Goal: Check status: Check status

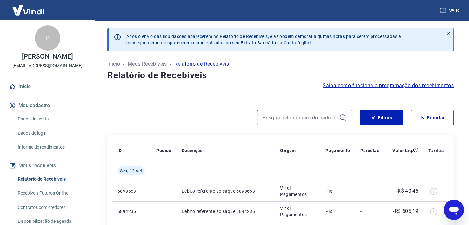
click at [304, 122] on input at bounding box center [299, 118] width 74 height 10
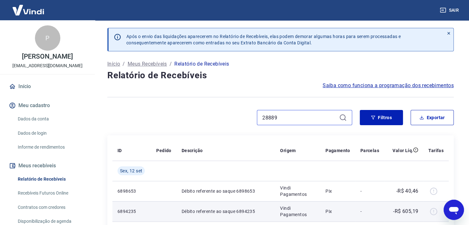
type input "28889"
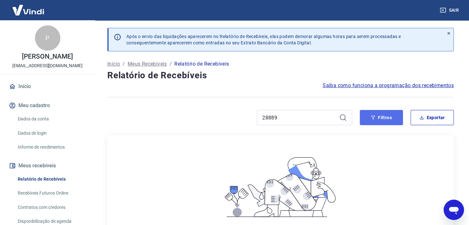
click at [396, 121] on button "Filtros" at bounding box center [381, 117] width 43 height 15
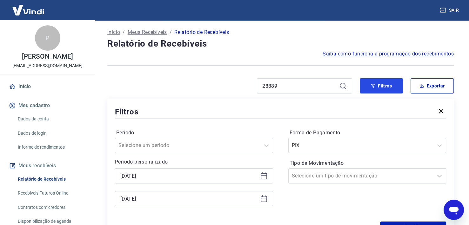
scroll to position [63, 0]
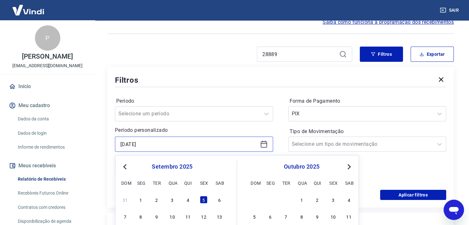
drag, startPoint x: 123, startPoint y: 141, endPoint x: 47, endPoint y: 142, distance: 76.2
click at [47, 142] on div "Sair P Priscila Zimmer Corso diretoria@babydoo.com.br Início Meu cadastro Dados…" at bounding box center [234, 49] width 469 height 225
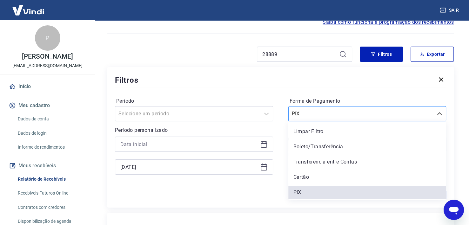
click at [343, 113] on input "Forma de Pagamento" at bounding box center [324, 114] width 64 height 8
click at [330, 130] on div "Limpar Filtro" at bounding box center [367, 131] width 158 height 13
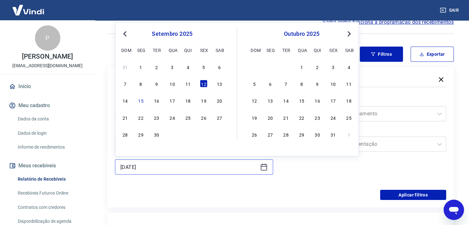
drag, startPoint x: 126, startPoint y: 171, endPoint x: 73, endPoint y: 174, distance: 53.4
click at [73, 162] on div "Sair P Priscila Zimmer Corso diretoria@babydoo.com.br Início Meu cadastro Dados…" at bounding box center [234, 49] width 469 height 225
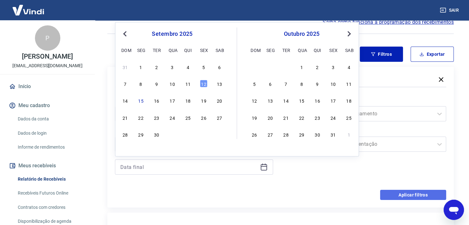
click at [390, 196] on button "Aplicar filtros" at bounding box center [413, 195] width 66 height 10
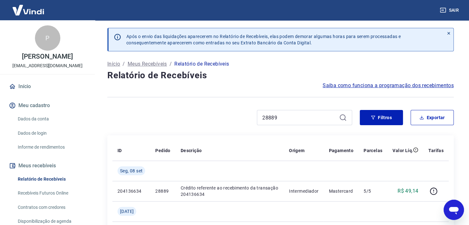
scroll to position [32, 0]
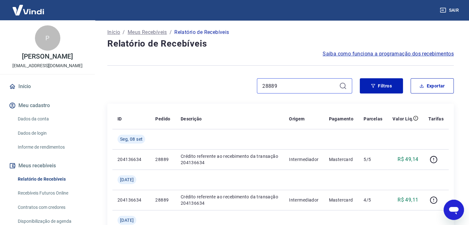
drag, startPoint x: 272, startPoint y: 86, endPoint x: 296, endPoint y: 89, distance: 23.7
click at [296, 89] on input "28889" at bounding box center [299, 86] width 74 height 10
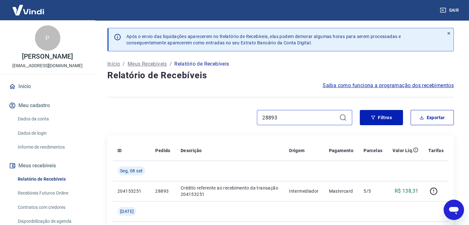
scroll to position [32, 0]
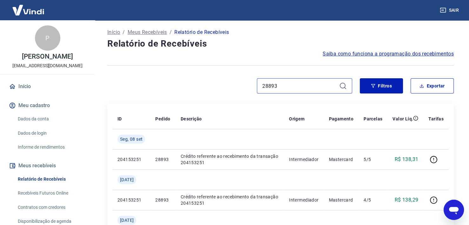
drag, startPoint x: 268, startPoint y: 85, endPoint x: 320, endPoint y: 86, distance: 52.7
click at [320, 86] on input "28893" at bounding box center [299, 86] width 74 height 10
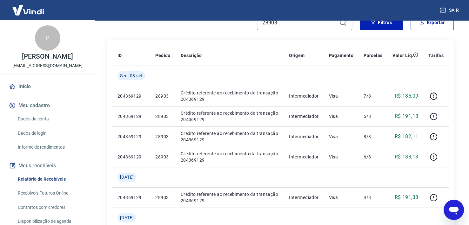
scroll to position [63, 0]
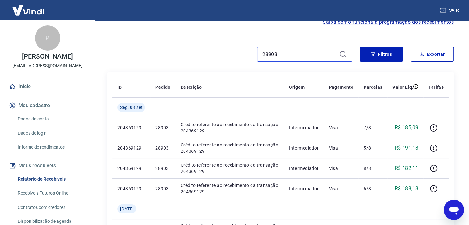
drag, startPoint x: 265, startPoint y: 53, endPoint x: 299, endPoint y: 56, distance: 33.8
click at [298, 57] on input "28903" at bounding box center [299, 55] width 74 height 10
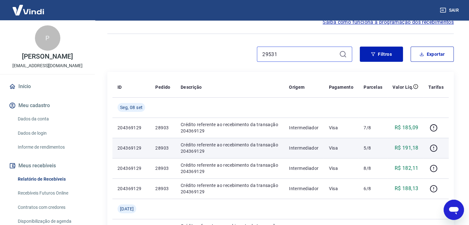
scroll to position [32, 0]
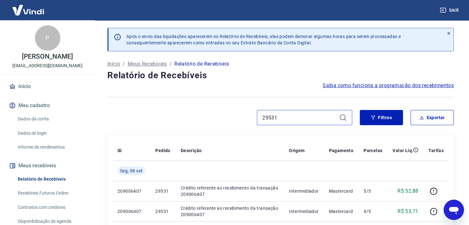
drag, startPoint x: 271, startPoint y: 117, endPoint x: 297, endPoint y: 118, distance: 25.8
click at [295, 119] on input "29531" at bounding box center [299, 118] width 74 height 10
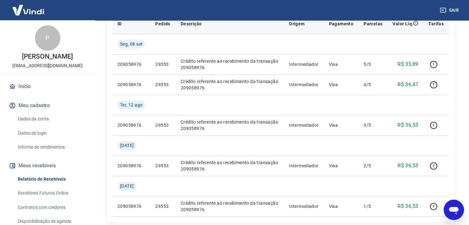
scroll to position [32, 0]
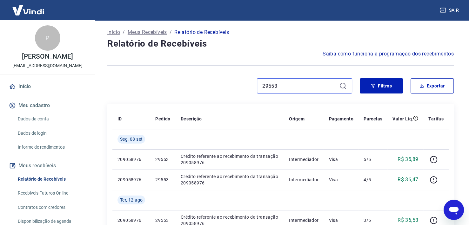
drag, startPoint x: 272, startPoint y: 88, endPoint x: 283, endPoint y: 88, distance: 10.8
click at [283, 88] on input "29553" at bounding box center [299, 86] width 74 height 10
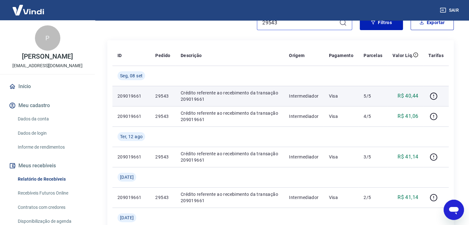
scroll to position [32, 0]
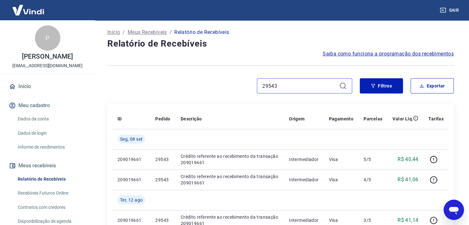
drag, startPoint x: 270, startPoint y: 90, endPoint x: 319, endPoint y: 91, distance: 49.5
click at [319, 91] on div "29543" at bounding box center [304, 85] width 95 height 15
drag, startPoint x: 271, startPoint y: 86, endPoint x: 325, endPoint y: 98, distance: 54.8
click at [323, 94] on div "29543 Filtros Exportar" at bounding box center [280, 88] width 346 height 20
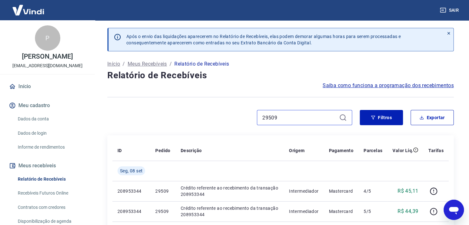
scroll to position [63, 0]
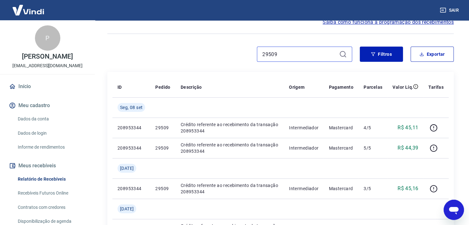
drag, startPoint x: 276, startPoint y: 55, endPoint x: 301, endPoint y: 59, distance: 25.4
click at [301, 59] on div "29509" at bounding box center [304, 54] width 95 height 15
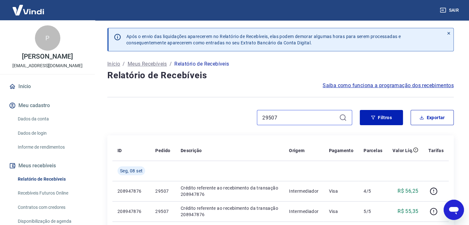
drag, startPoint x: 270, startPoint y: 118, endPoint x: 317, endPoint y: 123, distance: 47.0
click at [317, 123] on div "29507" at bounding box center [304, 117] width 95 height 15
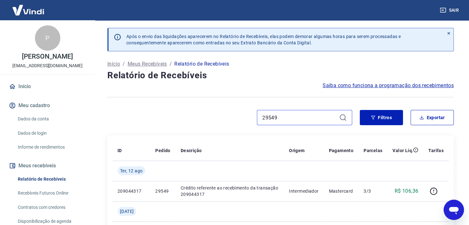
drag, startPoint x: 274, startPoint y: 118, endPoint x: 288, endPoint y: 119, distance: 14.6
click at [288, 119] on input "29549" at bounding box center [299, 118] width 74 height 10
drag, startPoint x: 269, startPoint y: 117, endPoint x: 322, endPoint y: 123, distance: 53.7
click at [322, 123] on div "29541" at bounding box center [304, 117] width 95 height 15
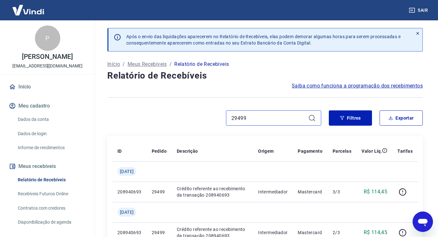
click at [272, 121] on input "29499" at bounding box center [268, 118] width 74 height 10
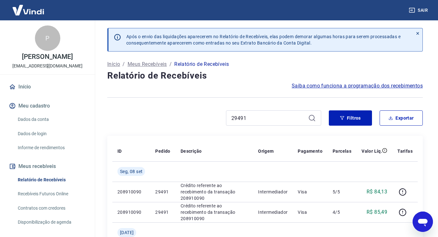
scroll to position [32, 0]
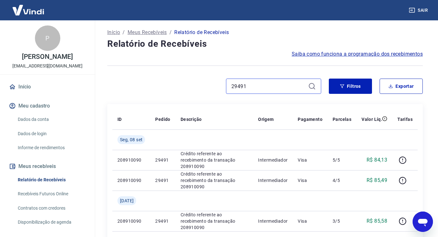
click at [258, 85] on input "29491" at bounding box center [268, 86] width 74 height 10
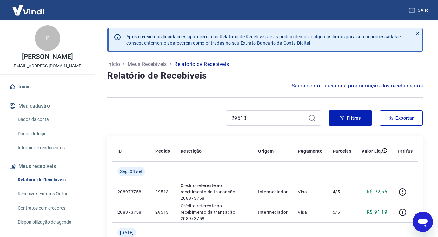
scroll to position [32, 0]
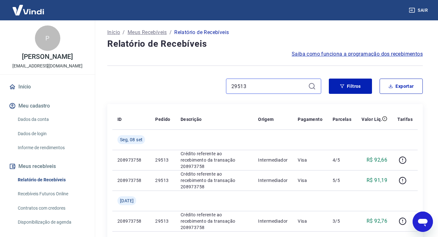
click at [267, 88] on input "29513" at bounding box center [268, 86] width 74 height 10
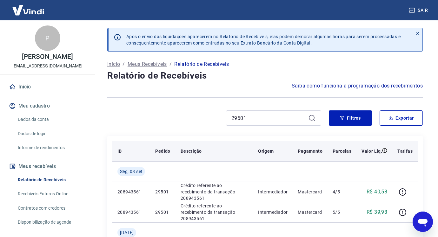
scroll to position [32, 0]
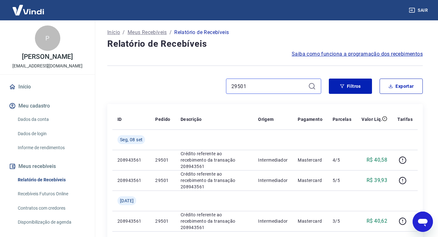
click at [263, 88] on input "29501" at bounding box center [268, 86] width 74 height 10
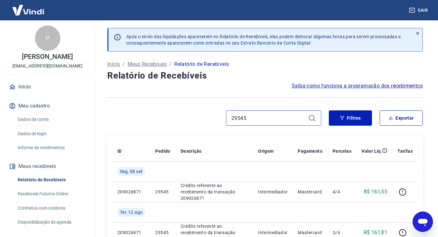
click at [257, 118] on input "29545" at bounding box center [268, 118] width 74 height 10
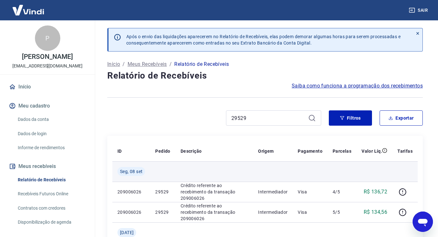
scroll to position [32, 0]
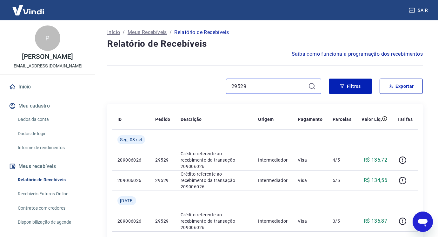
click at [260, 82] on input "29529" at bounding box center [268, 86] width 74 height 10
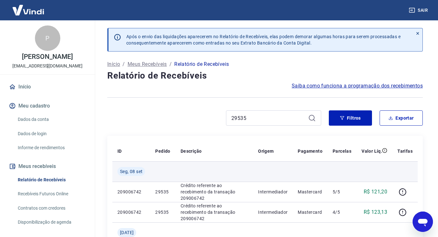
scroll to position [32, 0]
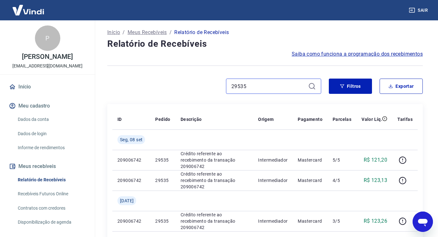
click at [252, 85] on input "29535" at bounding box center [268, 86] width 74 height 10
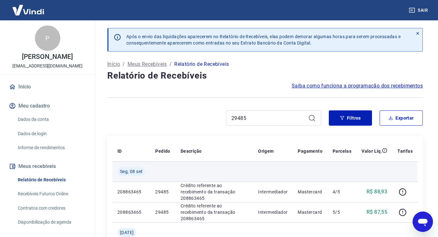
scroll to position [32, 0]
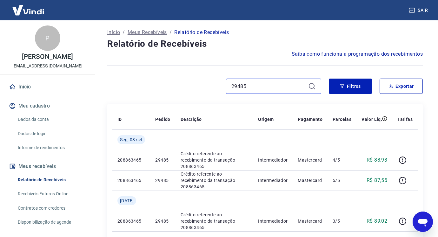
click at [265, 86] on input "29485" at bounding box center [268, 86] width 74 height 10
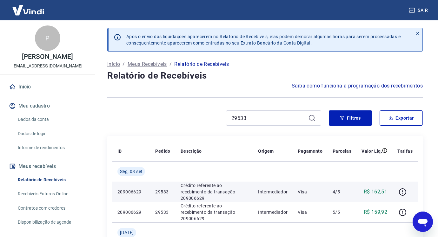
scroll to position [32, 0]
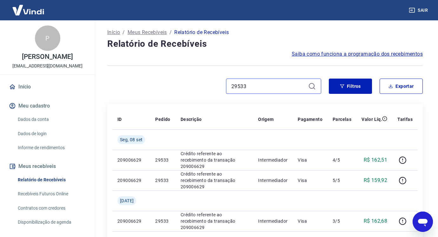
click at [266, 89] on input "29533" at bounding box center [268, 86] width 74 height 10
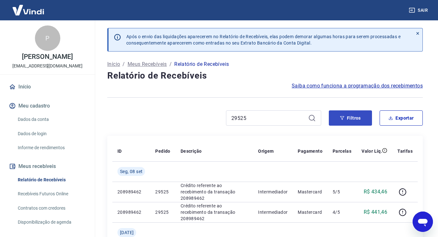
scroll to position [32, 0]
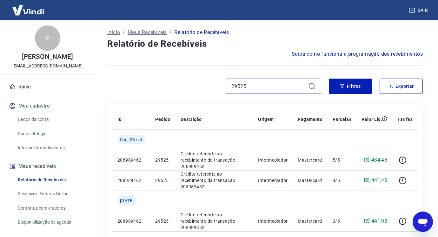
click at [276, 86] on input "29525" at bounding box center [268, 86] width 74 height 10
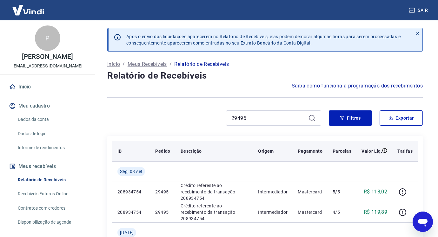
scroll to position [32, 0]
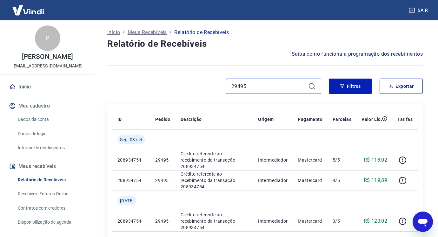
click at [263, 85] on input "29495" at bounding box center [268, 86] width 74 height 10
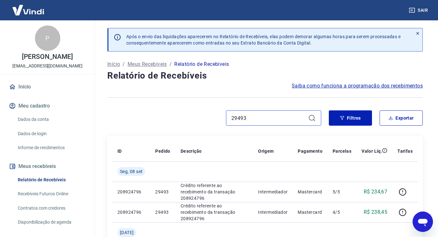
type input "29493"
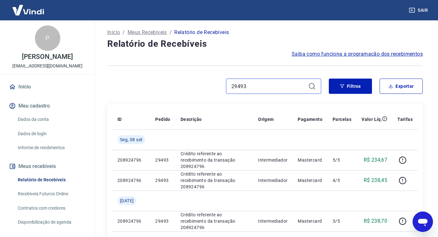
click at [254, 86] on input "29493" at bounding box center [268, 86] width 74 height 10
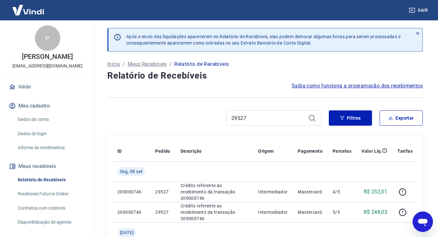
scroll to position [32, 0]
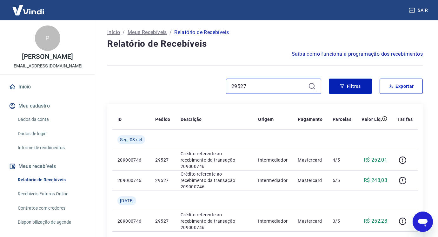
click at [274, 84] on input "29527" at bounding box center [268, 86] width 74 height 10
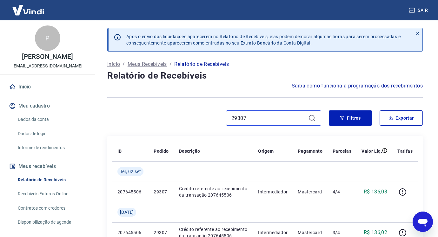
click at [286, 120] on input "29307" at bounding box center [268, 118] width 74 height 10
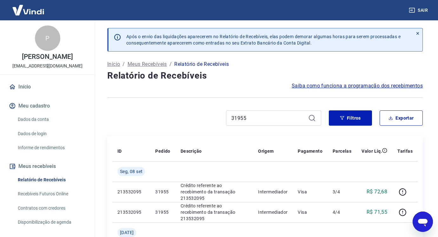
scroll to position [32, 0]
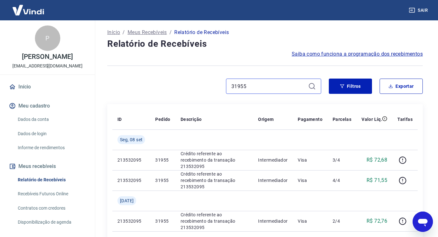
click at [282, 89] on input "31955" at bounding box center [268, 86] width 74 height 10
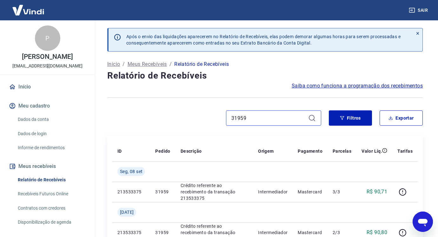
click at [270, 119] on input "31959" at bounding box center [268, 118] width 74 height 10
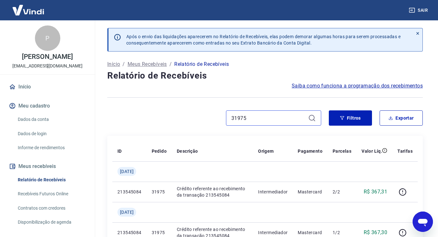
click at [250, 116] on input "31975" at bounding box center [268, 118] width 74 height 10
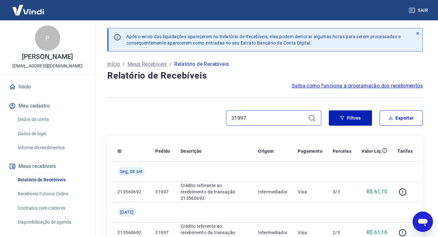
click at [253, 117] on input "31997" at bounding box center [268, 118] width 74 height 10
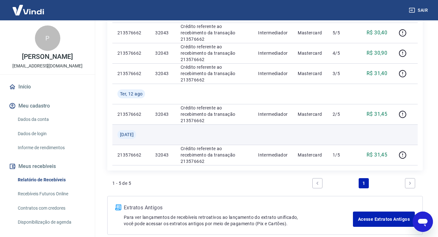
scroll to position [32, 0]
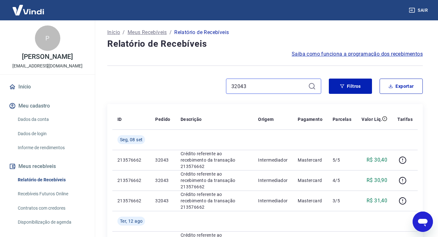
click at [274, 86] on input "32043" at bounding box center [268, 86] width 74 height 10
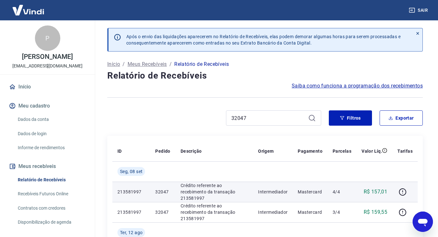
scroll to position [32, 0]
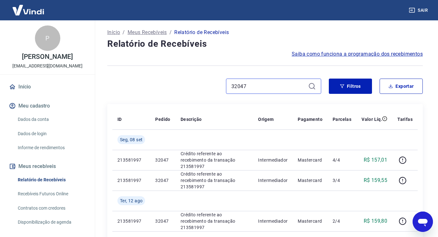
click at [264, 88] on input "32047" at bounding box center [268, 86] width 74 height 10
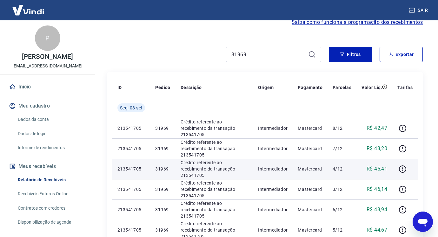
scroll to position [32, 0]
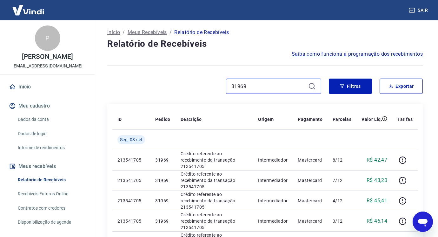
click at [252, 89] on input "31969" at bounding box center [268, 86] width 74 height 10
click at [252, 88] on input "31969" at bounding box center [268, 86] width 74 height 10
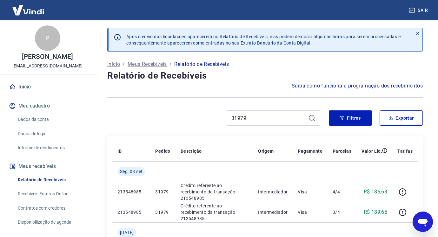
scroll to position [32, 0]
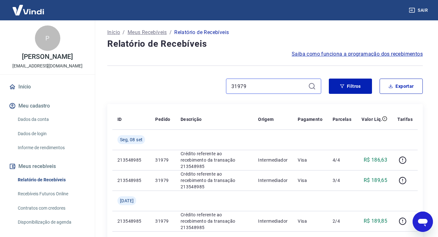
click at [263, 87] on input "31979" at bounding box center [268, 86] width 74 height 10
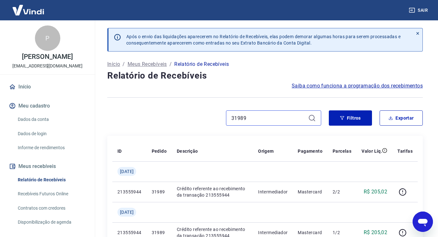
click at [289, 118] on input "31989" at bounding box center [268, 118] width 74 height 10
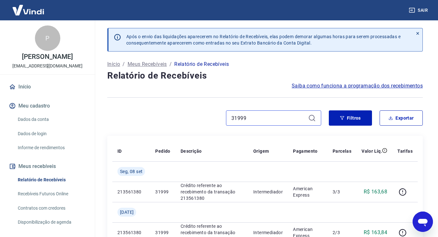
click at [285, 119] on input "31999" at bounding box center [268, 118] width 74 height 10
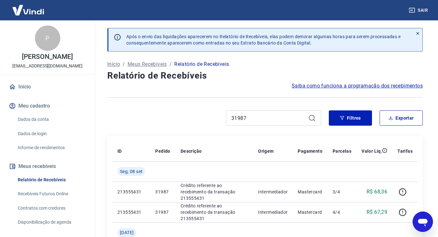
scroll to position [32, 0]
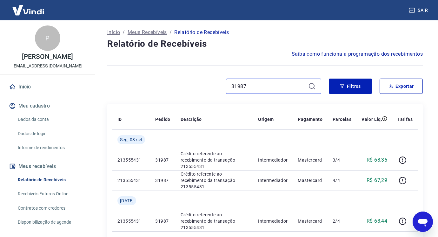
click at [267, 88] on input "31987" at bounding box center [268, 86] width 74 height 10
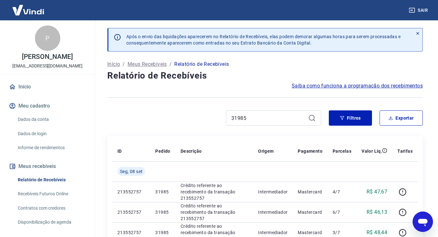
click at [267, 123] on div "31985" at bounding box center [273, 117] width 95 height 15
click at [265, 120] on input "31985" at bounding box center [268, 118] width 74 height 10
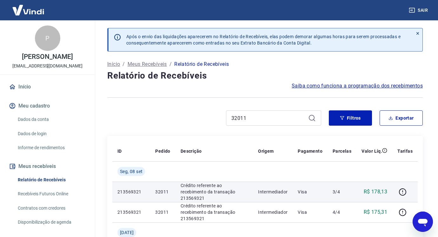
scroll to position [32, 0]
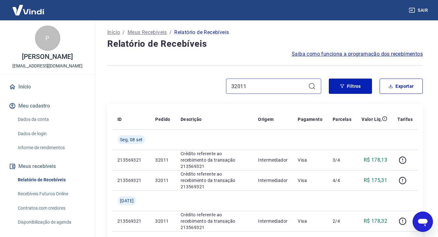
click at [260, 86] on input "32011" at bounding box center [268, 86] width 74 height 10
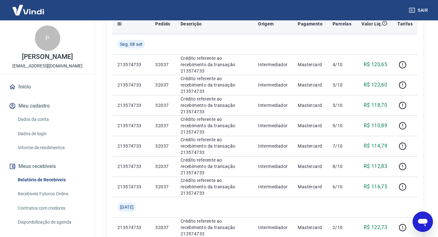
scroll to position [32, 0]
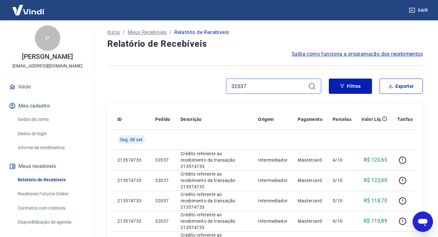
click at [261, 89] on input "32037" at bounding box center [268, 86] width 74 height 10
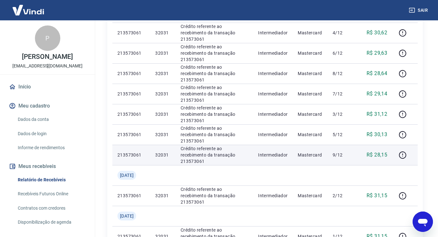
scroll to position [32, 0]
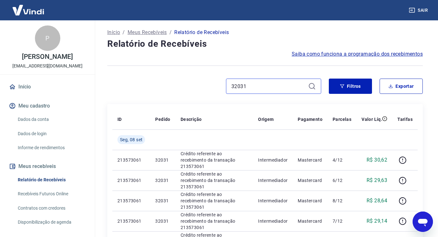
click at [261, 87] on input "32031" at bounding box center [268, 86] width 74 height 10
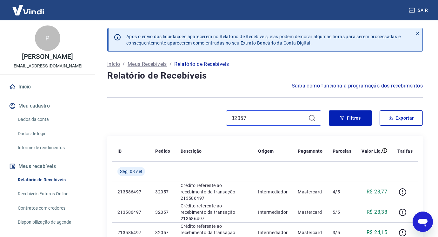
click at [270, 118] on input "32057" at bounding box center [268, 118] width 74 height 10
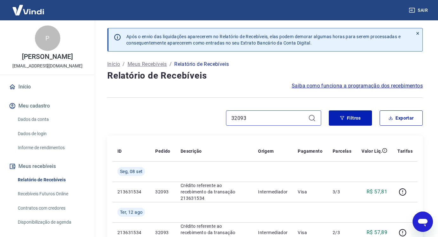
click at [263, 116] on input "32093" at bounding box center [268, 118] width 74 height 10
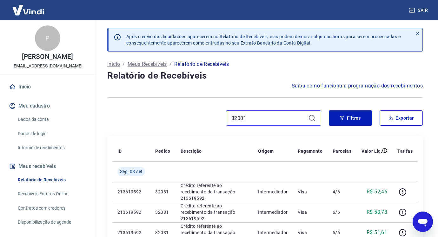
click at [248, 119] on input "32081" at bounding box center [268, 118] width 74 height 10
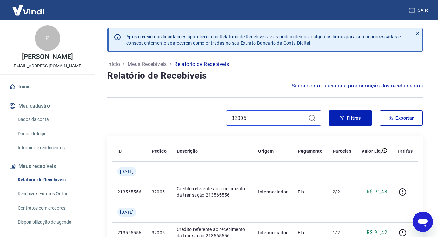
click at [264, 117] on input "32005" at bounding box center [268, 118] width 74 height 10
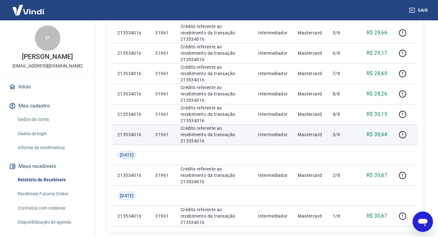
scroll to position [32, 0]
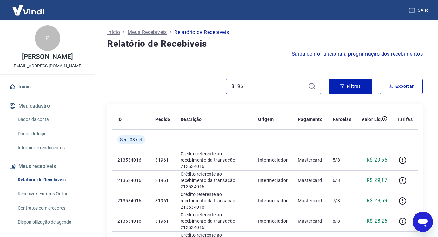
click at [268, 84] on input "31961" at bounding box center [268, 86] width 74 height 10
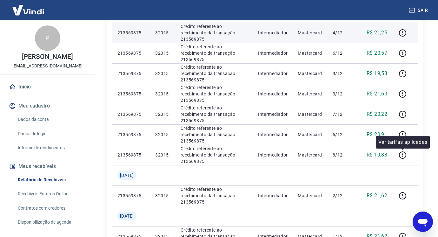
scroll to position [63, 0]
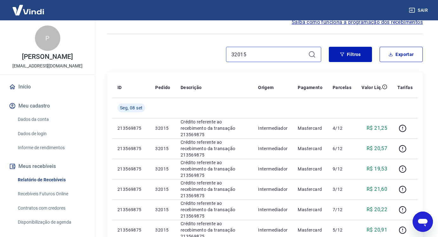
click at [259, 59] on input "32015" at bounding box center [268, 55] width 74 height 10
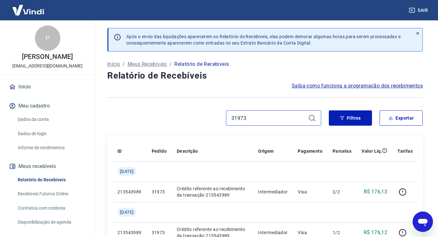
click at [257, 114] on input "31973" at bounding box center [268, 118] width 74 height 10
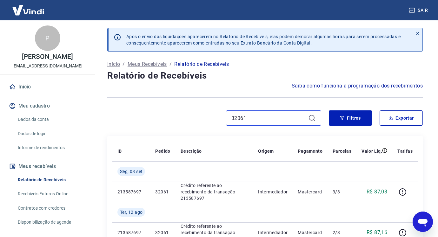
click at [263, 120] on input "32061" at bounding box center [268, 118] width 74 height 10
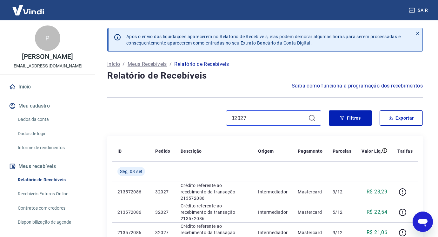
type input "32027"
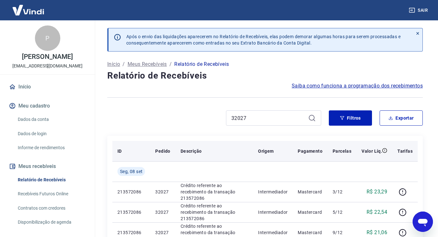
scroll to position [127, 0]
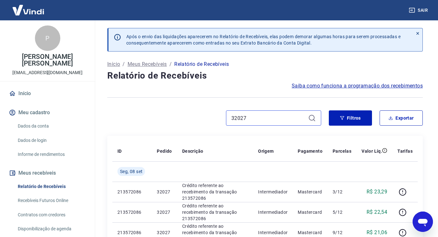
click at [256, 119] on input "32027" at bounding box center [268, 118] width 74 height 10
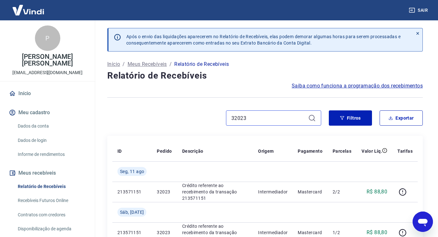
click at [260, 115] on input "32023" at bounding box center [268, 118] width 74 height 10
click at [262, 118] on input "32053" at bounding box center [268, 118] width 74 height 10
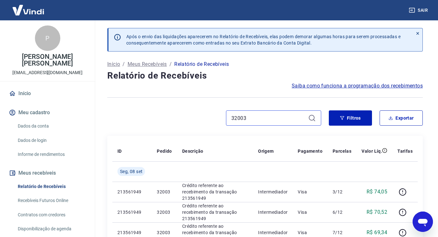
click at [262, 114] on input "32003" at bounding box center [268, 118] width 74 height 10
click at [262, 115] on input "32003" at bounding box center [268, 118] width 74 height 10
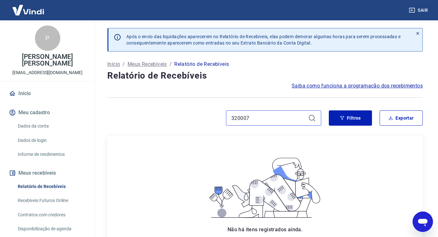
click at [247, 117] on input "320007" at bounding box center [268, 118] width 74 height 10
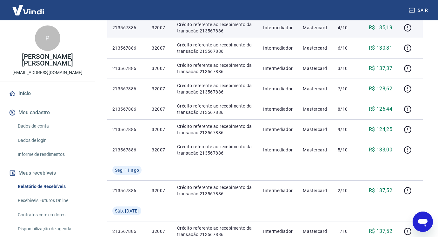
scroll to position [32, 0]
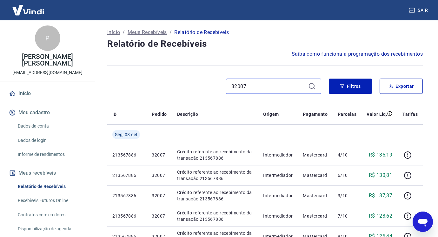
click at [256, 87] on input "32007" at bounding box center [268, 86] width 74 height 10
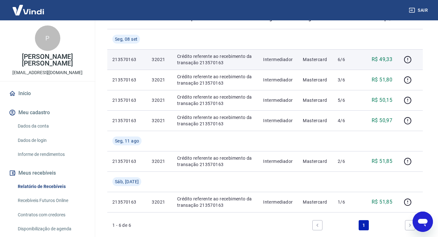
scroll to position [32, 0]
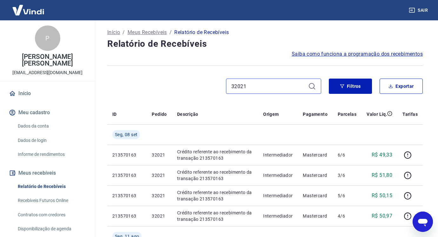
click at [250, 83] on input "32021" at bounding box center [268, 86] width 74 height 10
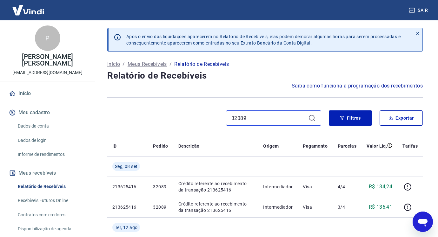
click at [260, 120] on input "32089" at bounding box center [268, 118] width 74 height 10
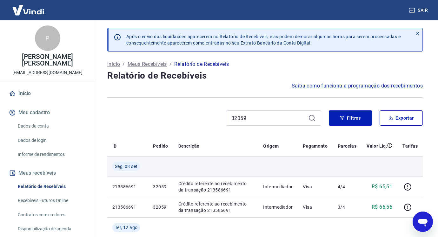
scroll to position [32, 0]
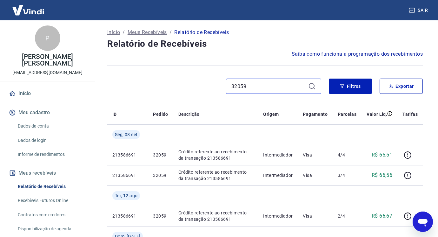
click at [257, 87] on input "32059" at bounding box center [268, 86] width 74 height 10
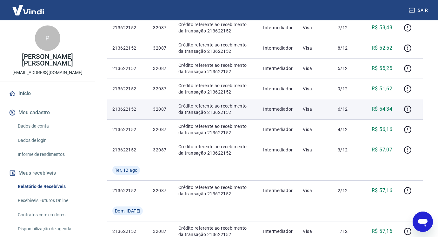
scroll to position [32, 0]
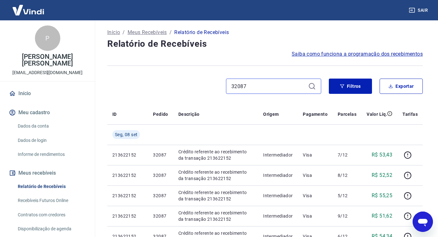
click at [250, 88] on input "32087" at bounding box center [268, 86] width 74 height 10
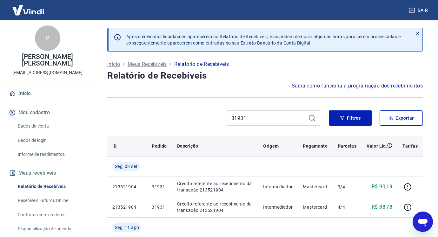
scroll to position [63, 0]
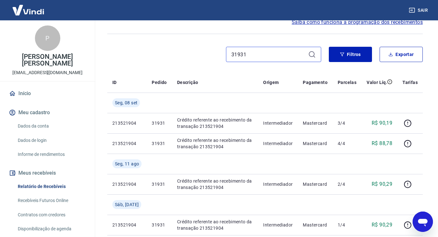
click at [261, 55] on input "31931" at bounding box center [268, 55] width 74 height 10
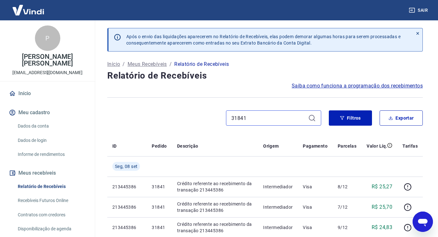
type input "31841"
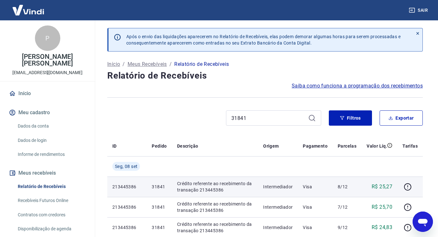
scroll to position [127, 0]
